Goal: Information Seeking & Learning: Learn about a topic

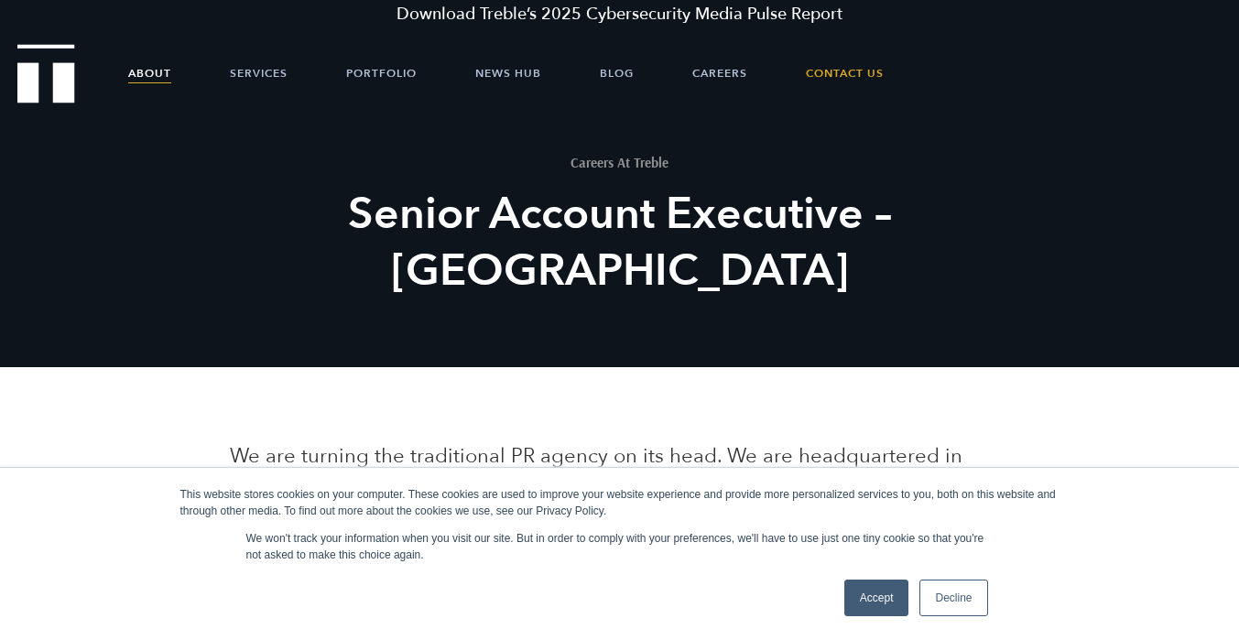
click at [152, 69] on link "About" at bounding box center [149, 73] width 43 height 55
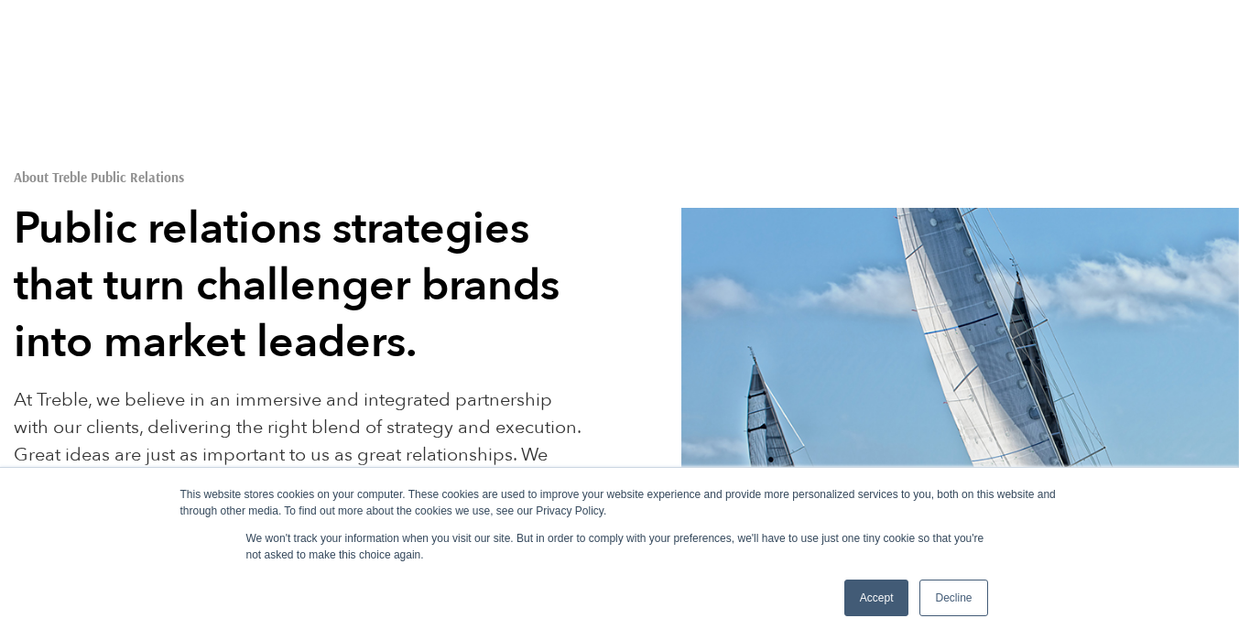
scroll to position [335, 0]
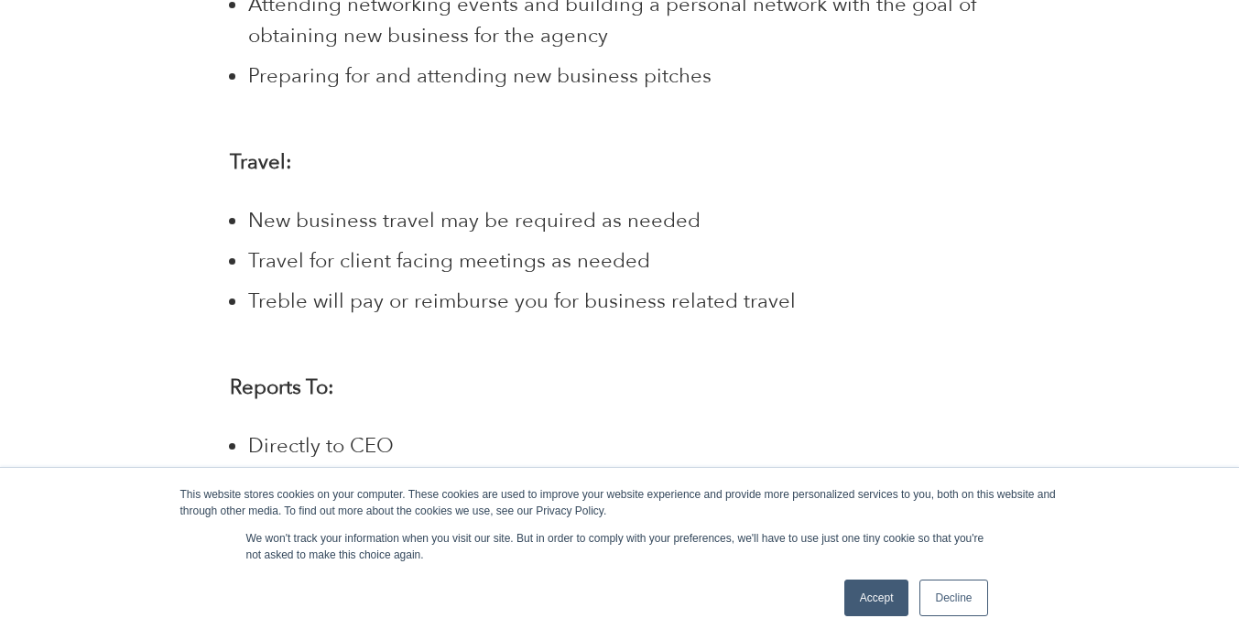
scroll to position [3023, 0]
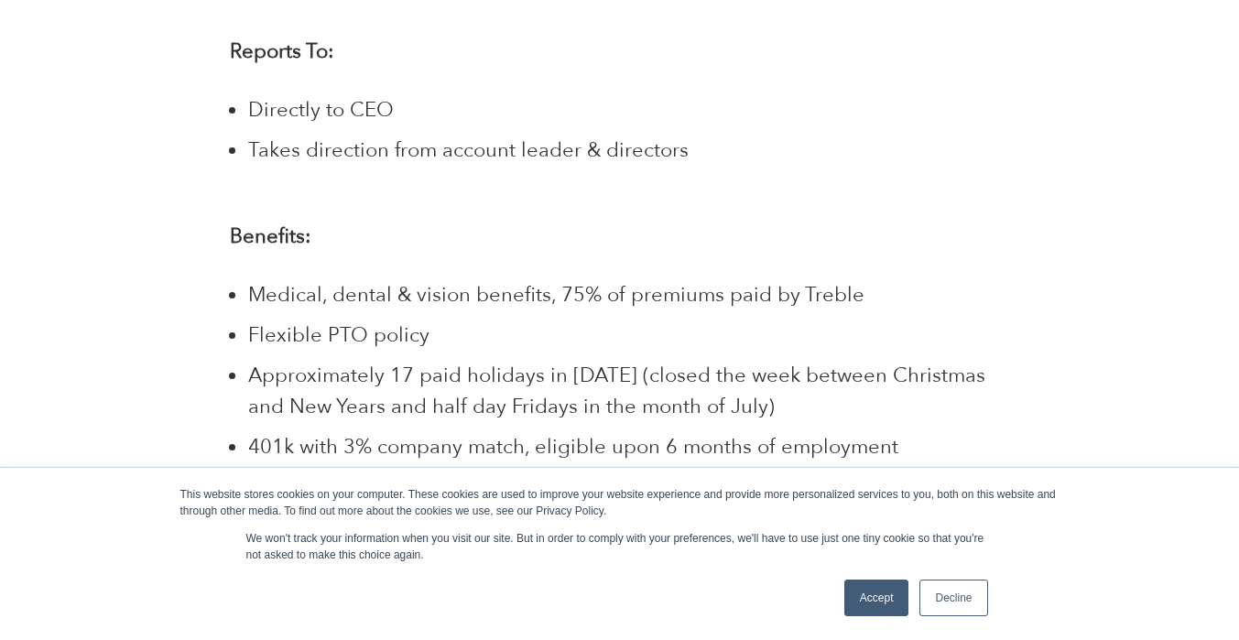
click at [981, 600] on link "Decline" at bounding box center [954, 598] width 68 height 37
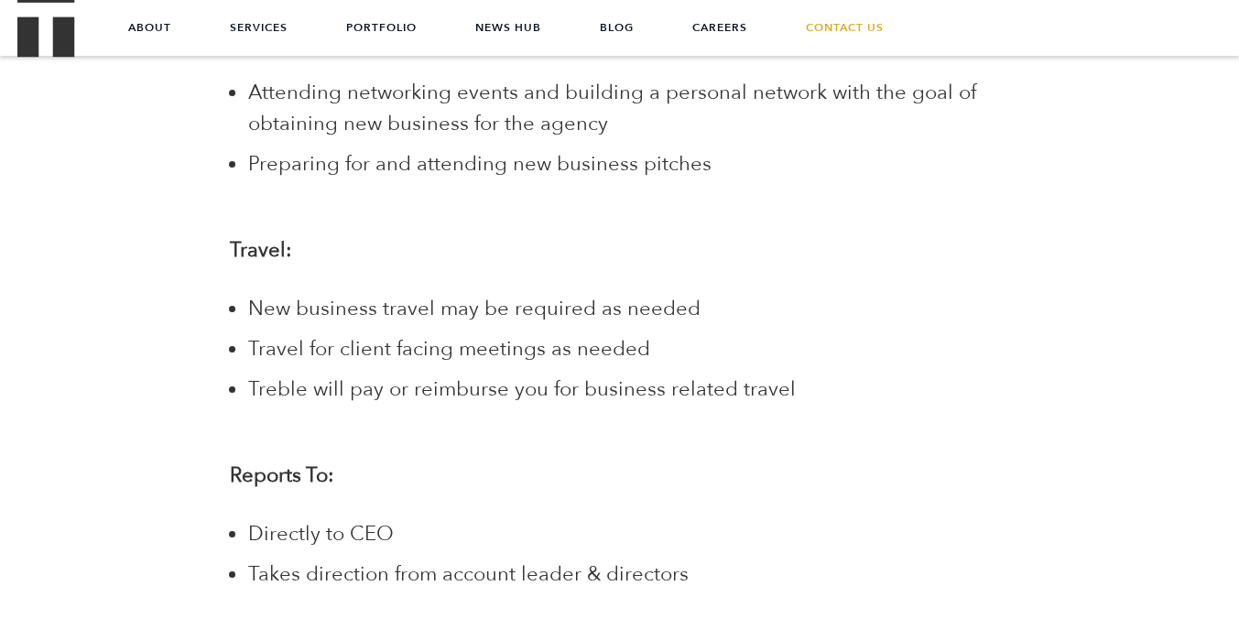
scroll to position [2573, 0]
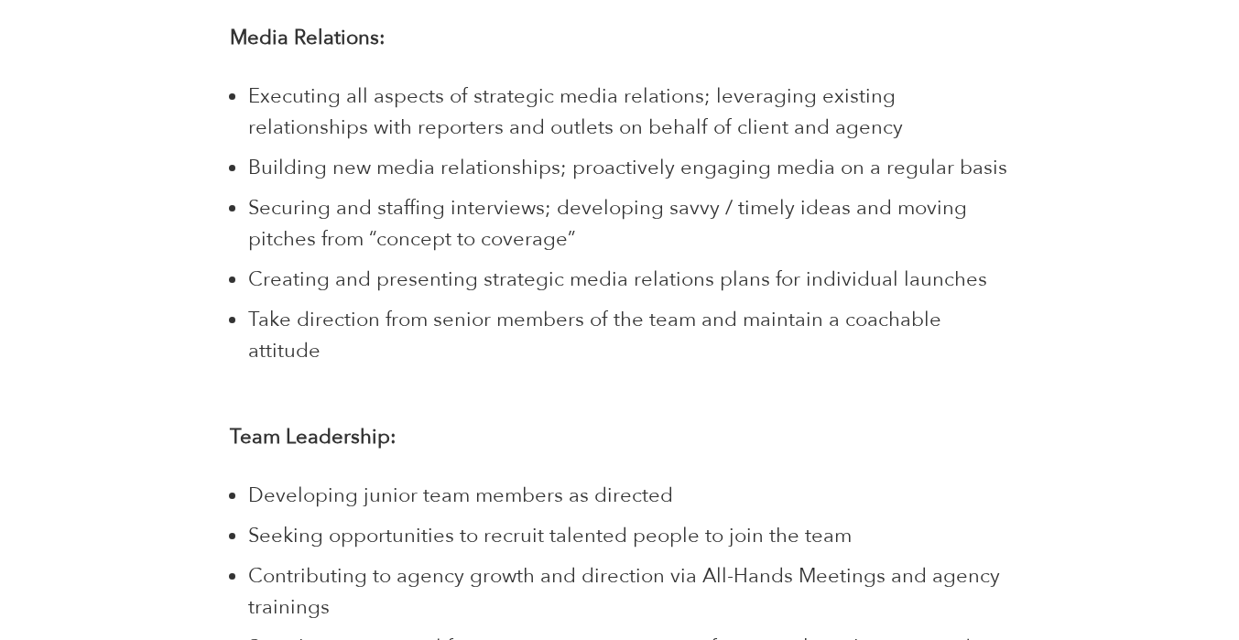
scroll to position [2163, 0]
